Goal: Use online tool/utility: Use online tool/utility

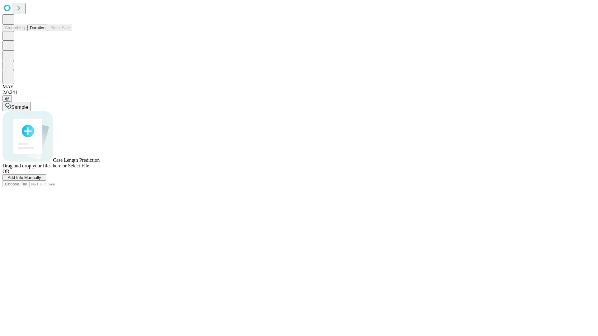
click at [45, 31] on button "Duration" at bounding box center [37, 28] width 21 height 7
click at [28, 105] on span "Sample" at bounding box center [19, 107] width 17 height 5
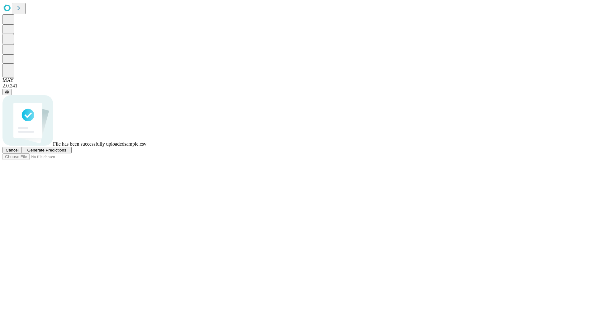
click at [66, 153] on span "Generate Predictions" at bounding box center [46, 150] width 39 height 5
